Goal: Task Accomplishment & Management: Manage account settings

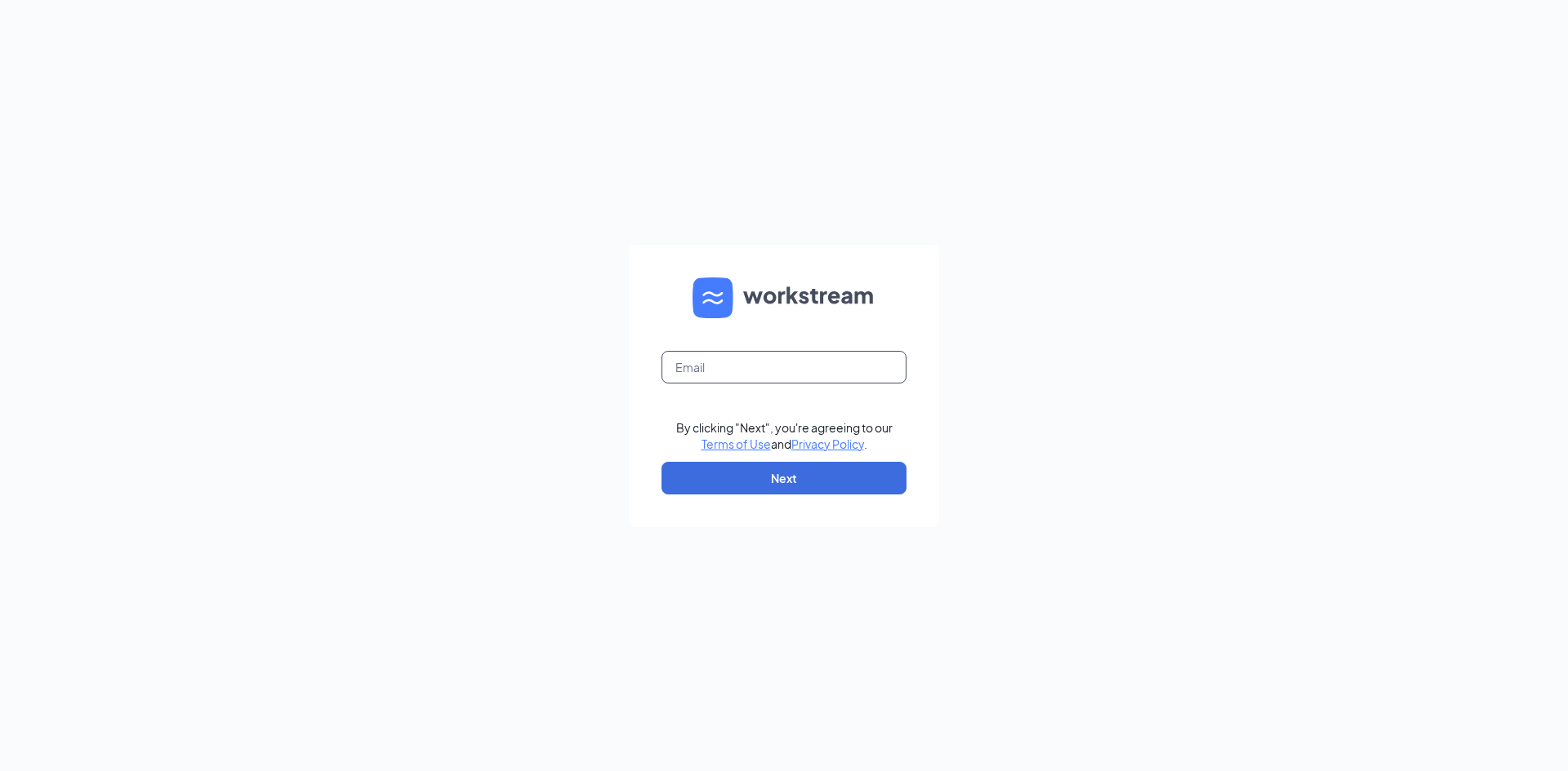
click at [706, 368] on input "text" at bounding box center [784, 367] width 245 height 33
type input "[EMAIL_ADDRESS][DOMAIN_NAME]"
click at [763, 476] on button "Next" at bounding box center [784, 478] width 245 height 33
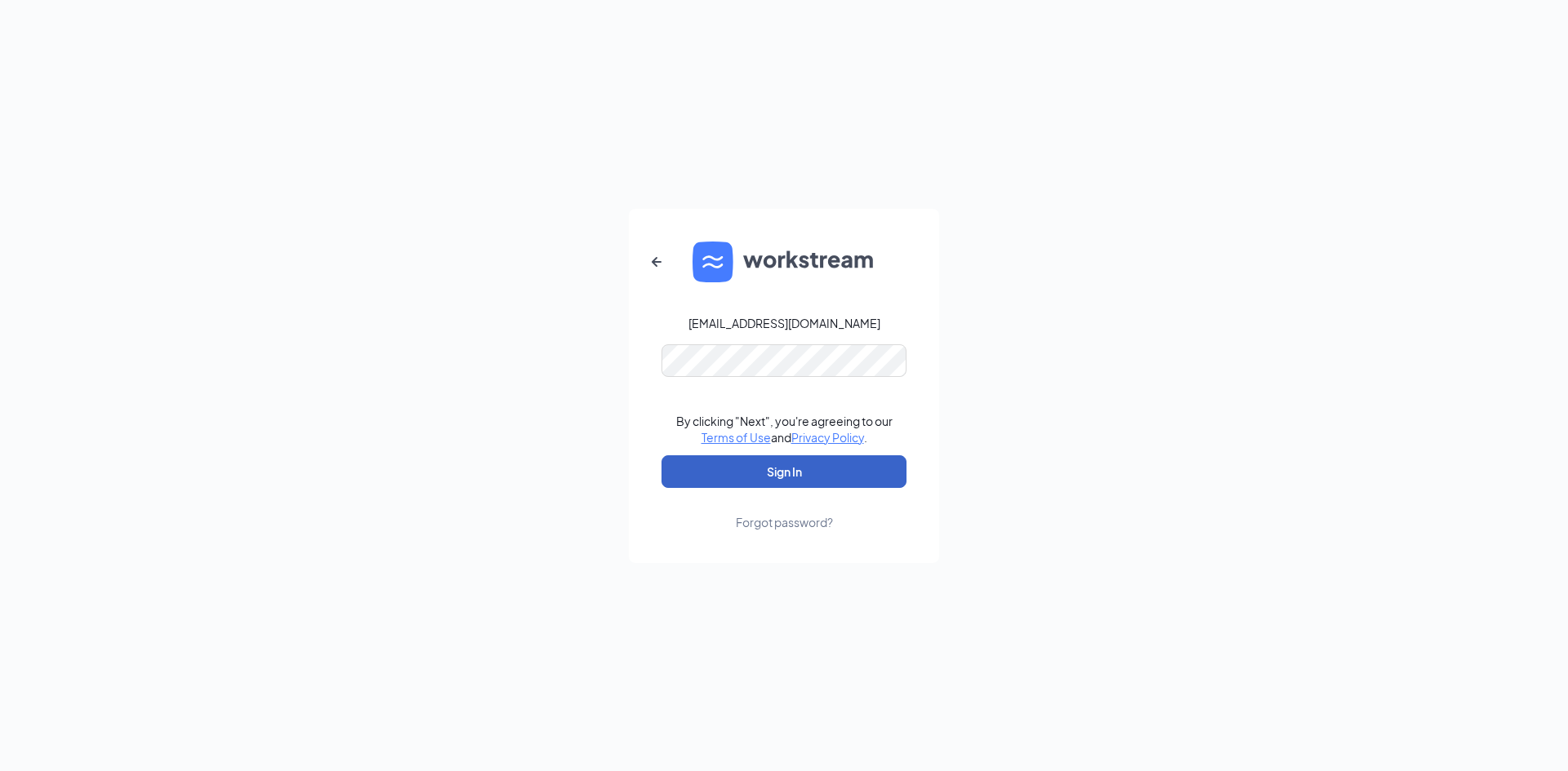
click at [731, 466] on button "Sign In" at bounding box center [784, 471] width 245 height 33
click at [739, 469] on button "Sign In" at bounding box center [784, 471] width 245 height 33
click at [634, 357] on form "[EMAIL_ADDRESS][DOMAIN_NAME] Your account is disabled. By clicking "Next", you'…" at bounding box center [784, 386] width 310 height 354
click at [661, 456] on button "Sign In" at bounding box center [784, 471] width 245 height 33
click at [775, 530] on div "Forgot password?" at bounding box center [784, 523] width 97 height 17
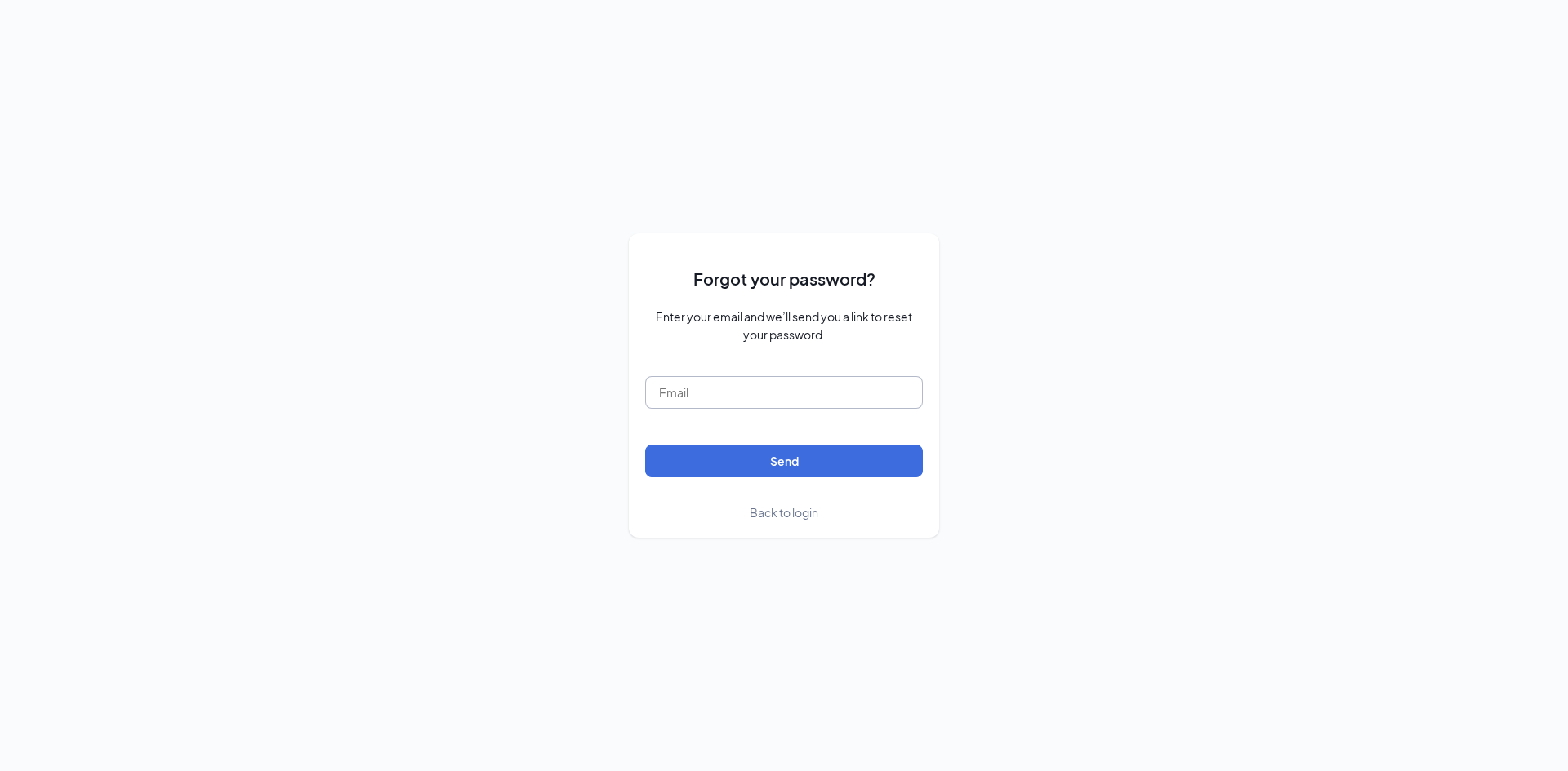
click at [762, 391] on input "text" at bounding box center [784, 392] width 278 height 33
type input "[EMAIL_ADDRESS][DOMAIN_NAME]"
click at [645, 445] on button "Send" at bounding box center [784, 461] width 278 height 33
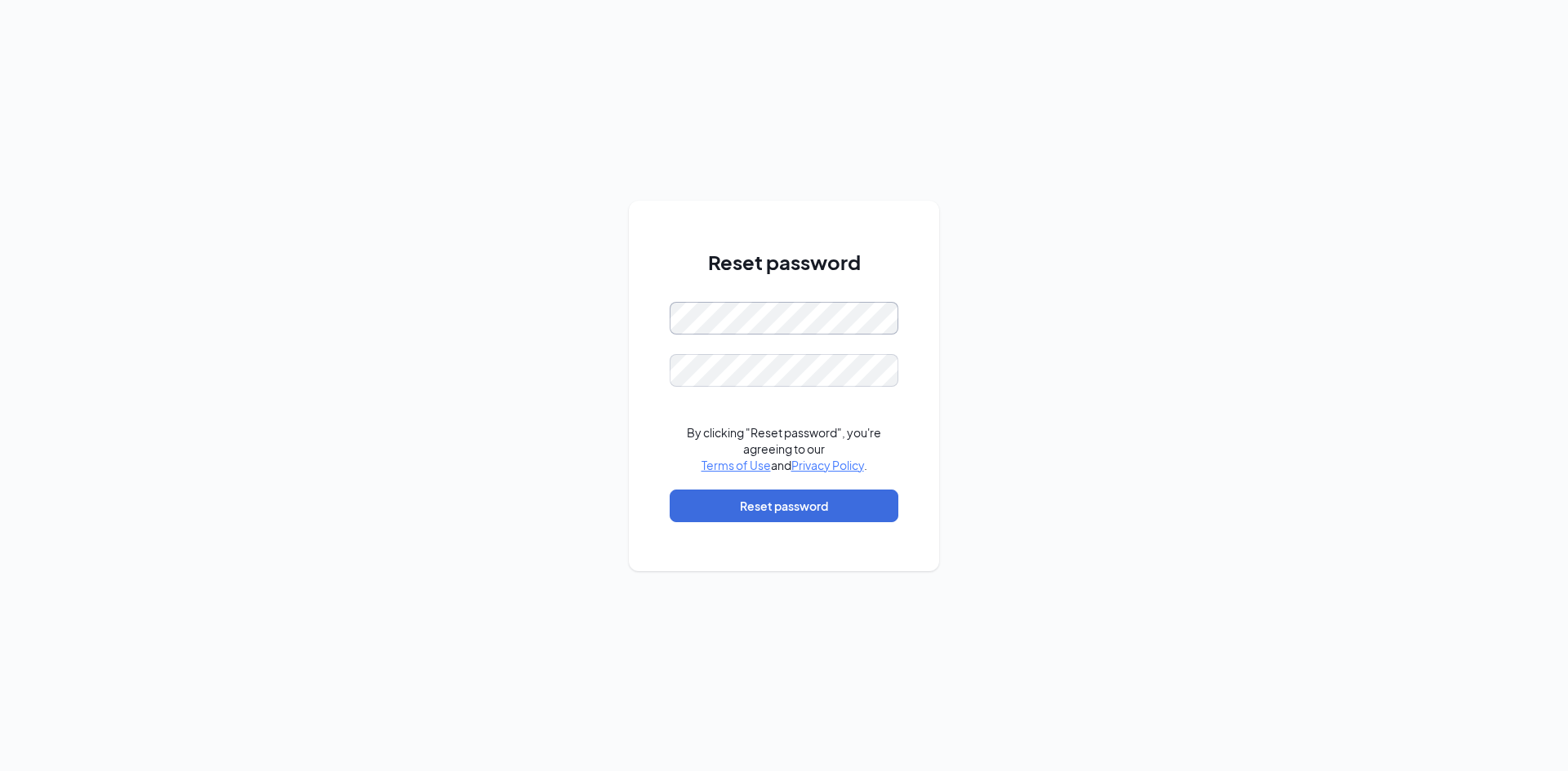
click at [609, 288] on div "Reset password By clicking "Reset password", you're agreeing to our Terms of Us…" at bounding box center [784, 385] width 1568 height 771
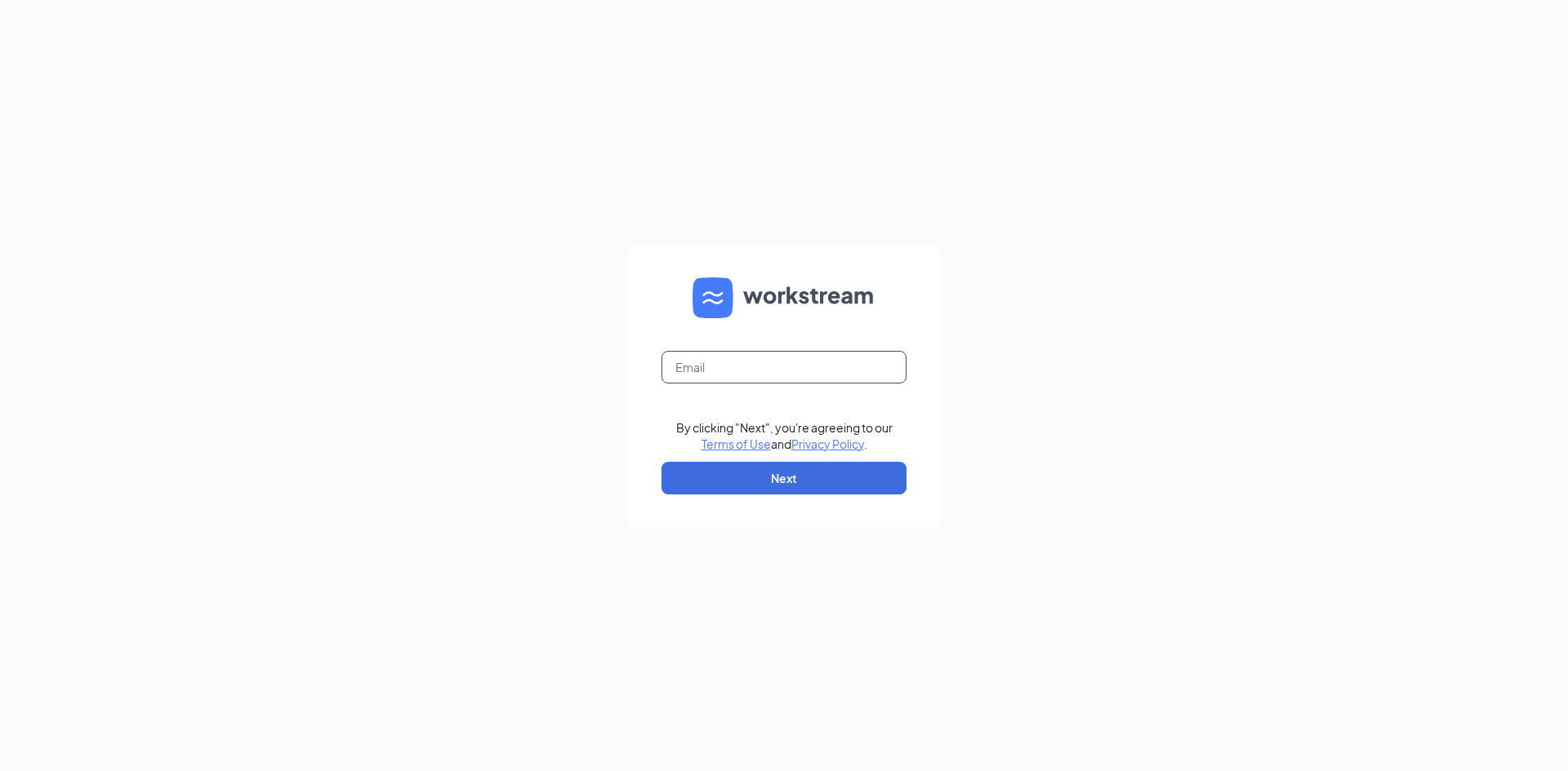
click at [760, 358] on input "text" at bounding box center [784, 367] width 245 height 33
type input "[EMAIL_ADDRESS][DOMAIN_NAME]"
click at [779, 485] on button "Next" at bounding box center [784, 478] width 245 height 33
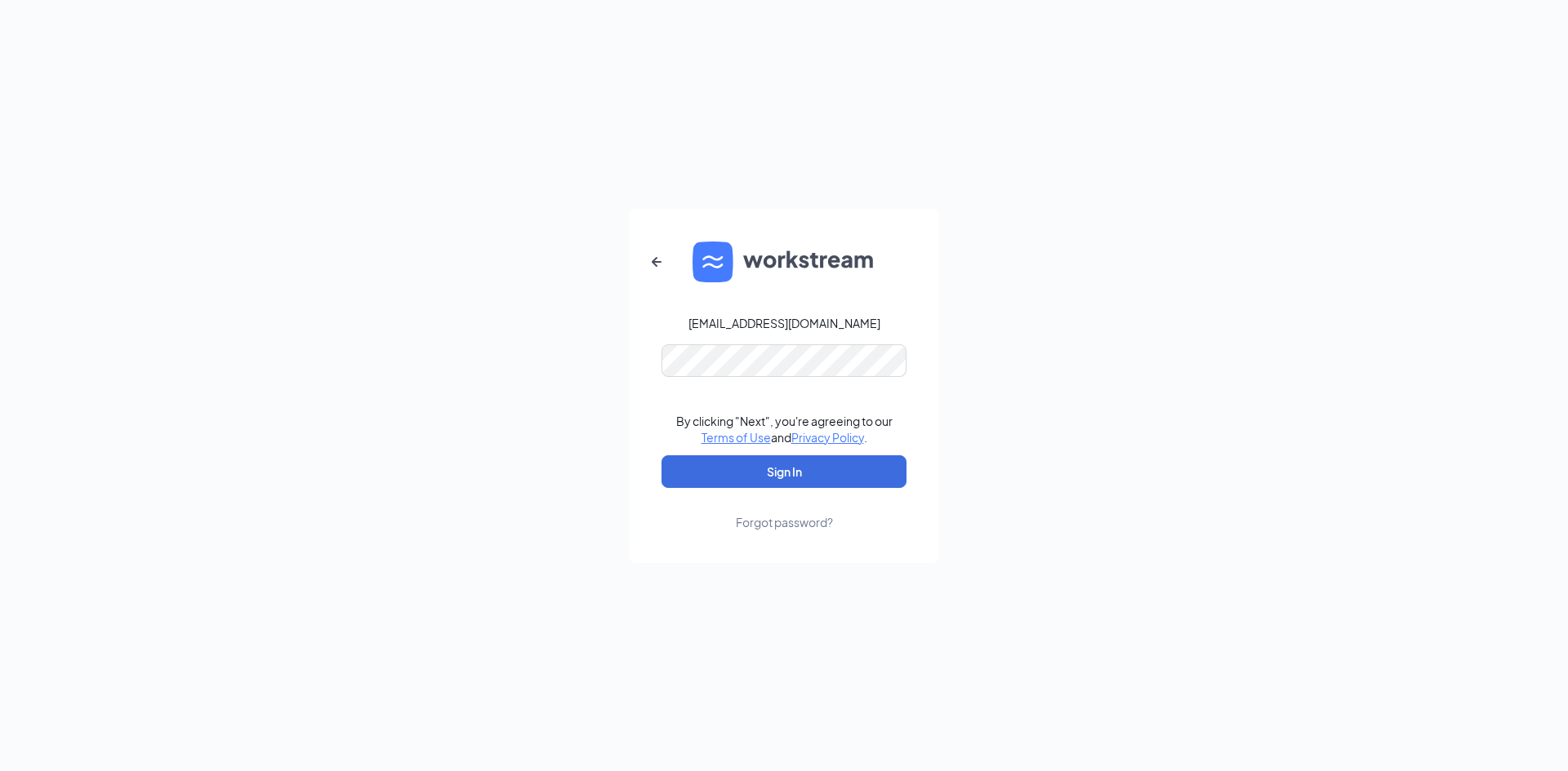
click at [721, 377] on form "ihossin@scrivanos.com By clicking "Next", you're agreeing to our Terms of Use a…" at bounding box center [784, 386] width 310 height 354
click at [661, 456] on button "Sign In" at bounding box center [784, 471] width 245 height 33
